Goal: Communication & Community: Participate in discussion

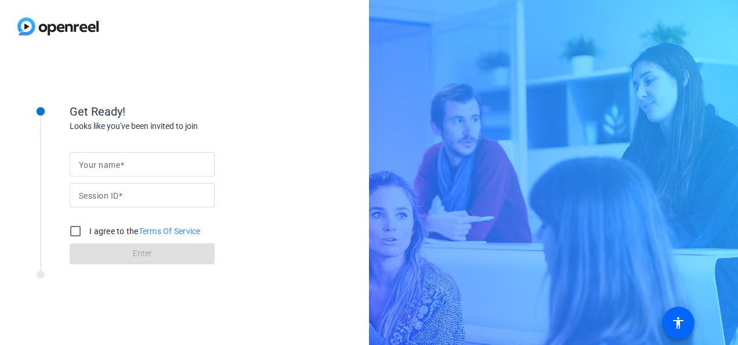
click at [120, 196] on span at bounding box center [120, 195] width 4 height 9
click at [120, 196] on input "Session ID" at bounding box center [142, 195] width 126 height 14
click at [101, 191] on input "Session ID" at bounding box center [142, 195] width 126 height 14
paste input "knSf"
type input "knSf"
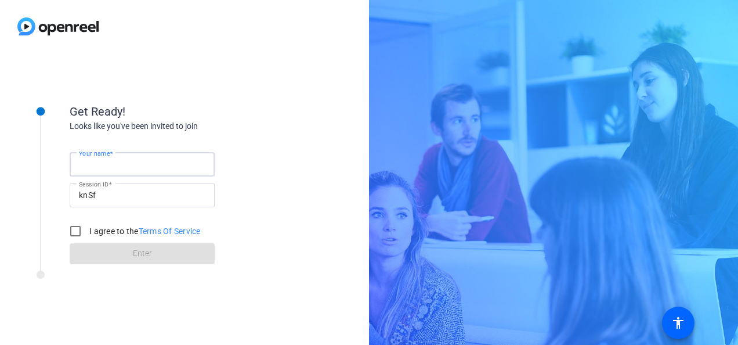
click at [96, 169] on input "Your name" at bounding box center [142, 164] width 126 height 14
type input "[GEOGRAPHIC_DATA] Laptop"
click at [73, 227] on input "I agree to the Terms Of Service" at bounding box center [75, 230] width 23 height 23
checkbox input "true"
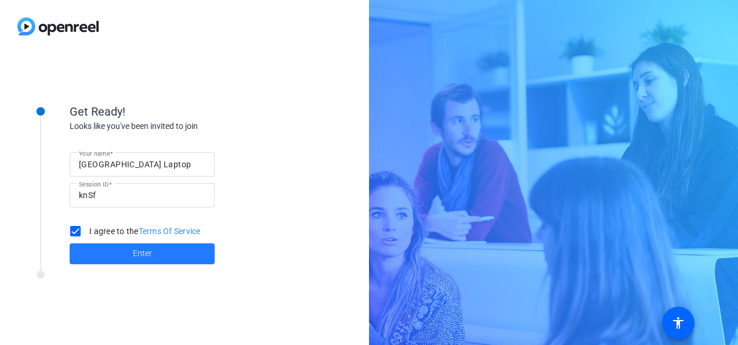
click at [107, 256] on span at bounding box center [142, 254] width 145 height 28
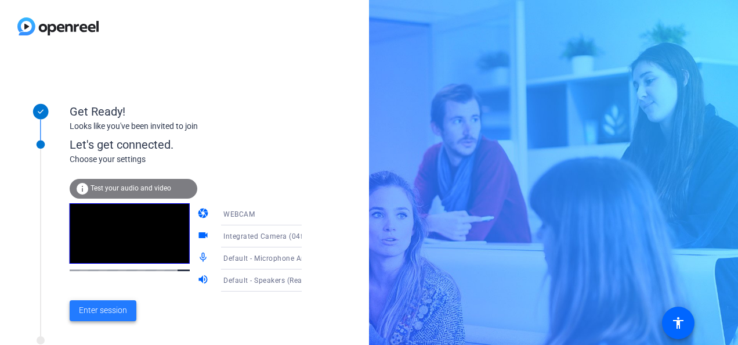
click at [119, 312] on span "Enter session" at bounding box center [103, 310] width 48 height 12
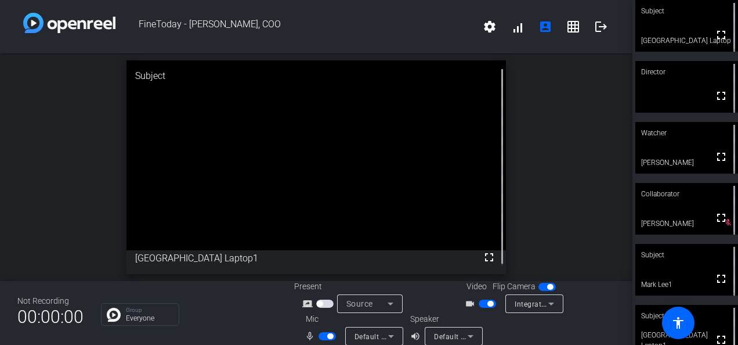
click at [241, 308] on div "Group Everyone" at bounding box center [189, 314] width 176 height 23
click at [323, 331] on mat-slide-toggle at bounding box center [329, 336] width 20 height 12
click at [322, 335] on span "button" at bounding box center [327, 336] width 17 height 8
click at [326, 333] on span "button" at bounding box center [327, 336] width 17 height 8
